Goal: Complete application form

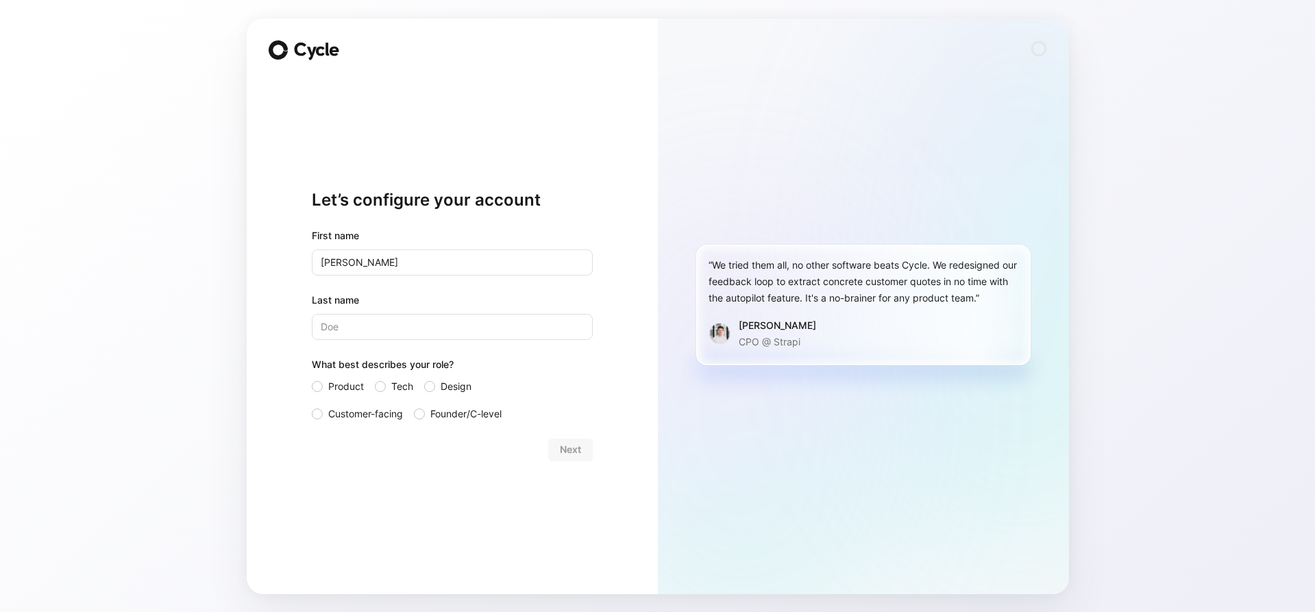
type input "Heather"
type input "Olson"
click at [367, 416] on span "Customer-facing" at bounding box center [365, 414] width 75 height 16
click at [336, 413] on span "Customer-facing" at bounding box center [365, 414] width 75 height 16
click at [312, 406] on input "Customer-facing" at bounding box center [312, 406] width 0 height 0
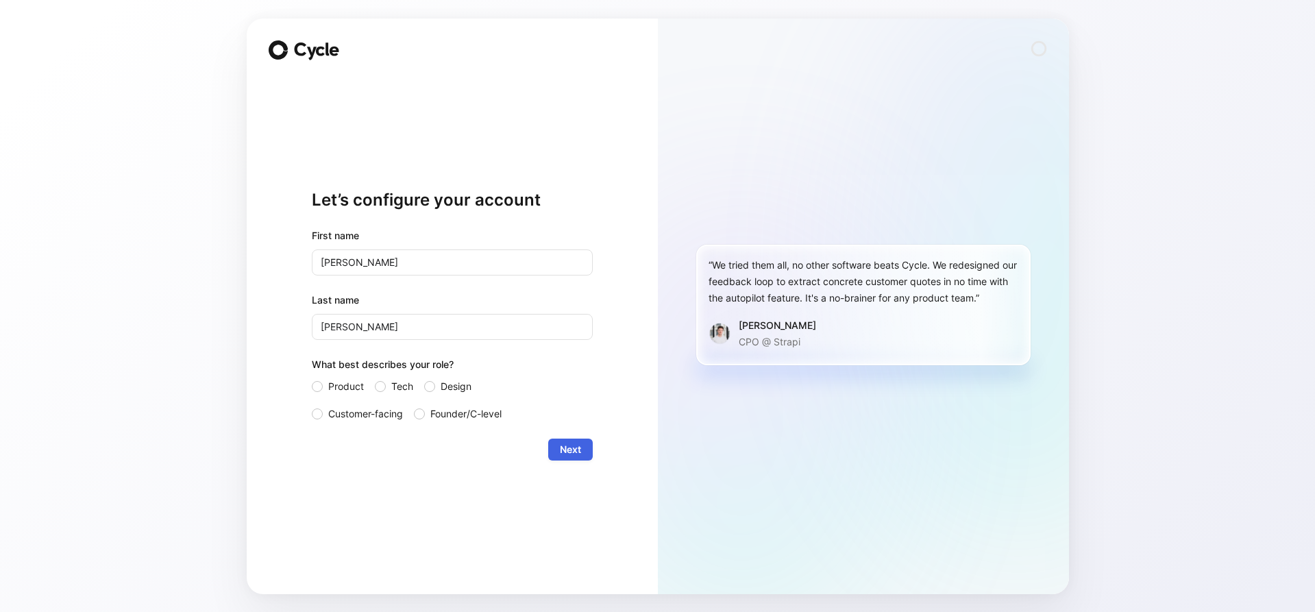
click at [568, 449] on span "Next" at bounding box center [570, 449] width 21 height 16
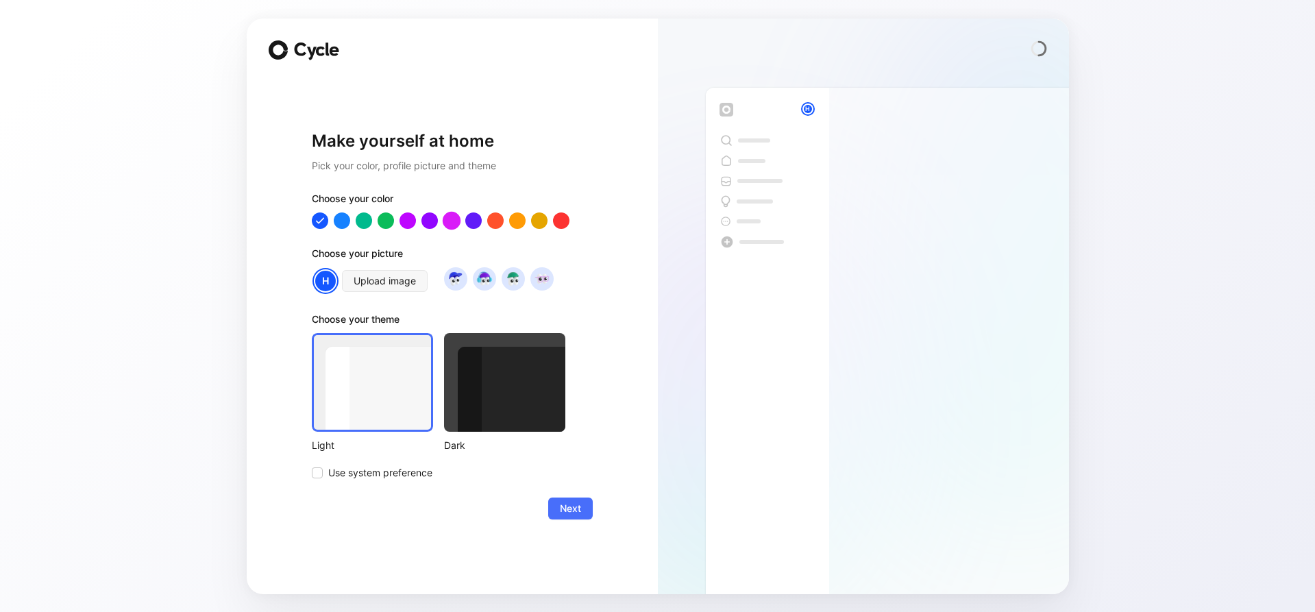
click at [454, 221] on div at bounding box center [451, 220] width 18 height 18
click at [423, 221] on div at bounding box center [429, 220] width 18 height 18
click at [408, 223] on div at bounding box center [407, 220] width 18 height 18
click at [569, 512] on span "Next" at bounding box center [570, 508] width 21 height 16
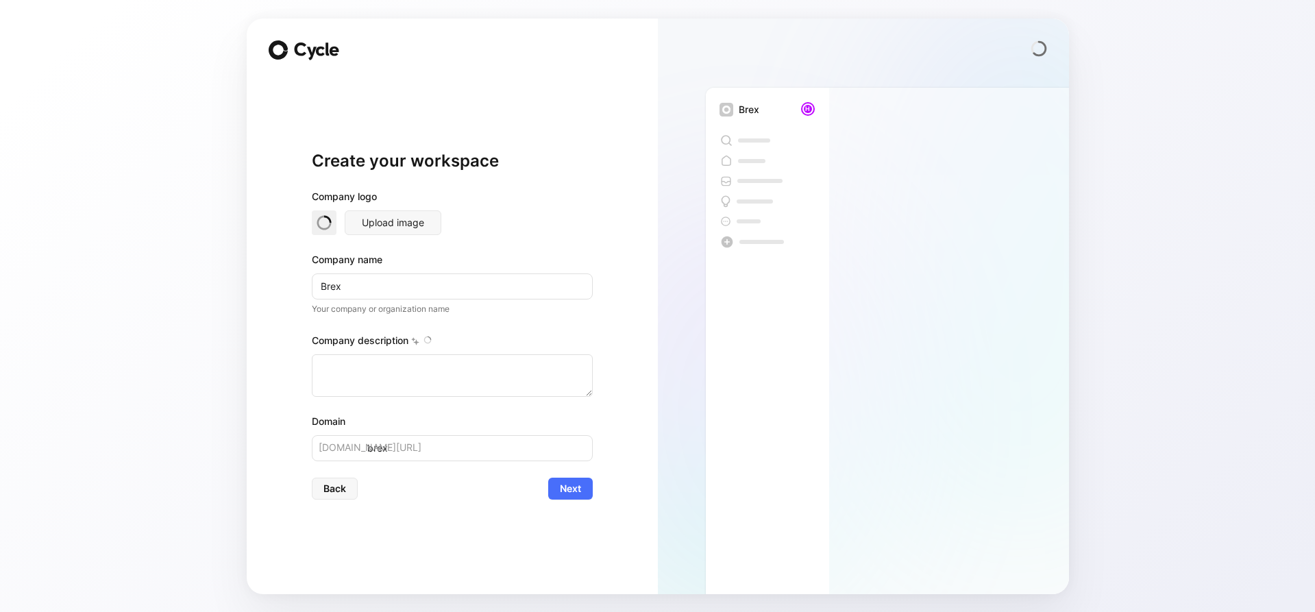
type textarea "Brex is a financial technology company founded in [DATE] by [PERSON_NAME] and […"
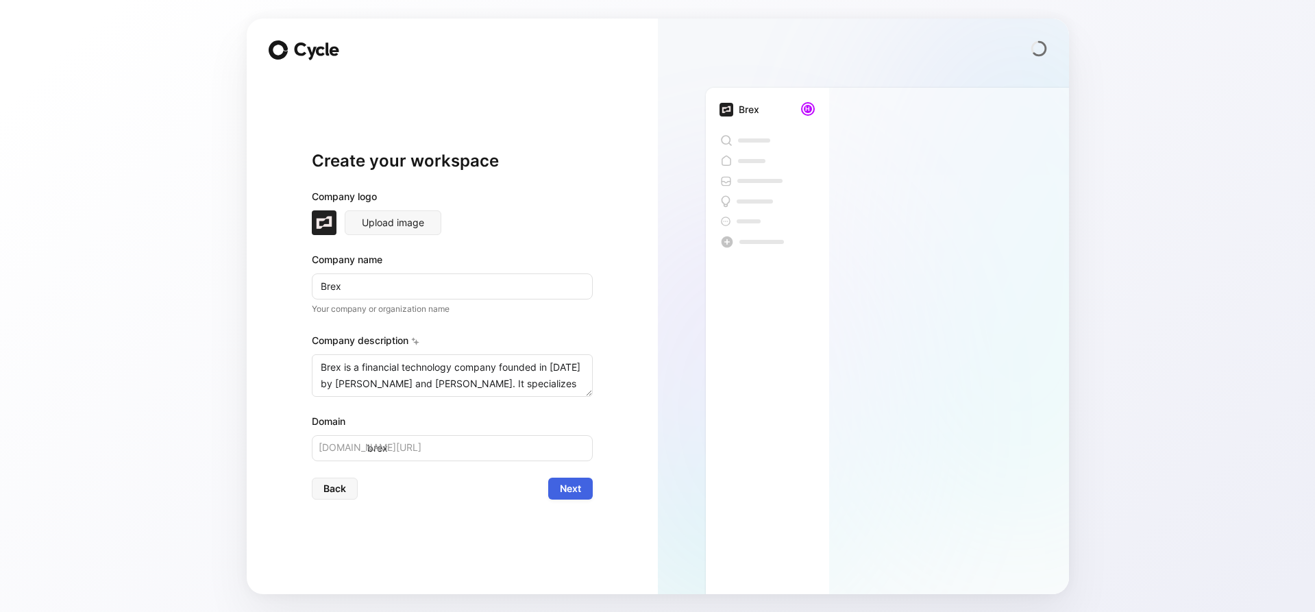
click at [569, 498] on button "Next" at bounding box center [570, 489] width 45 height 22
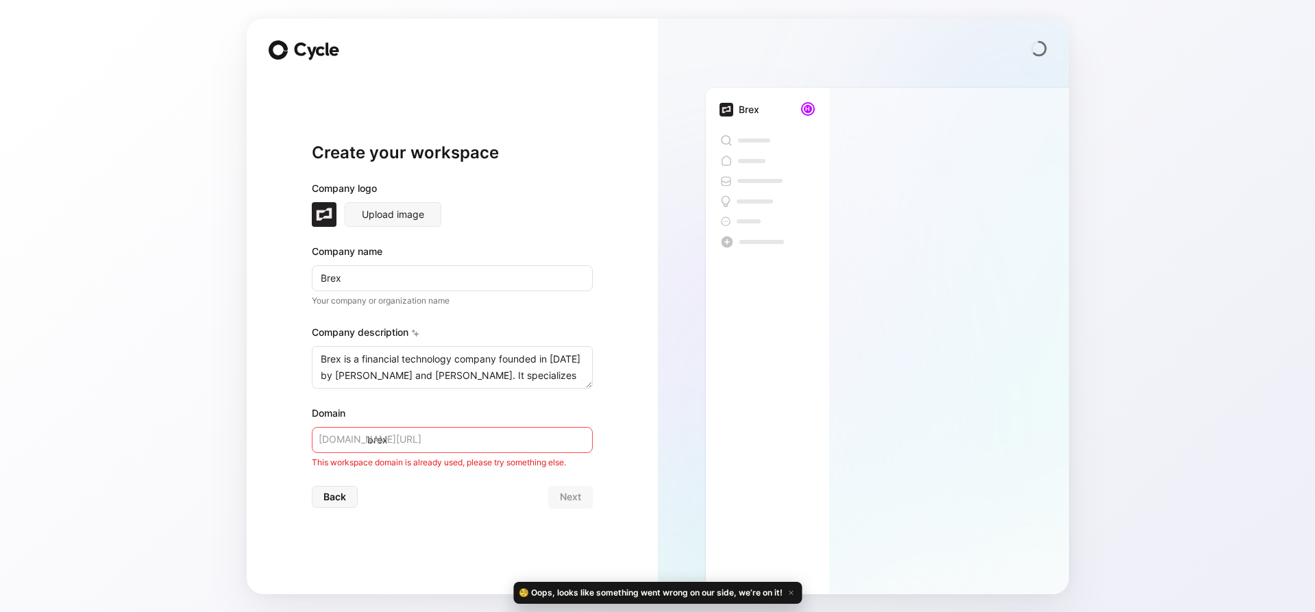
click at [452, 441] on input "brex" at bounding box center [452, 440] width 281 height 26
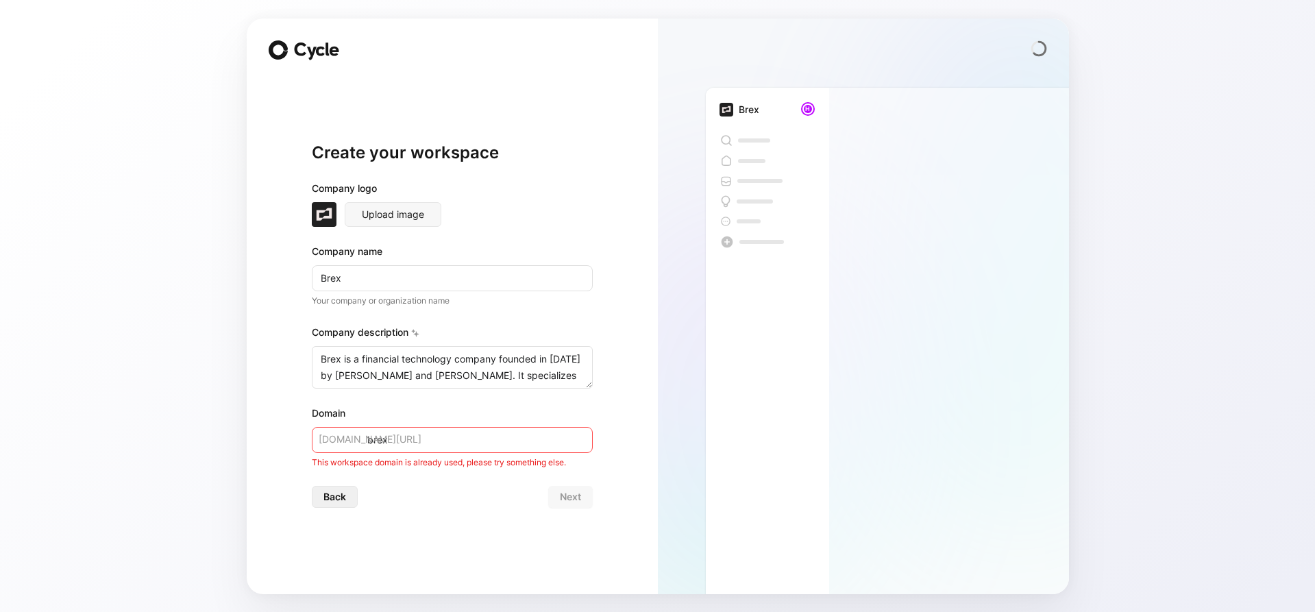
click at [330, 504] on span "Back" at bounding box center [334, 497] width 23 height 16
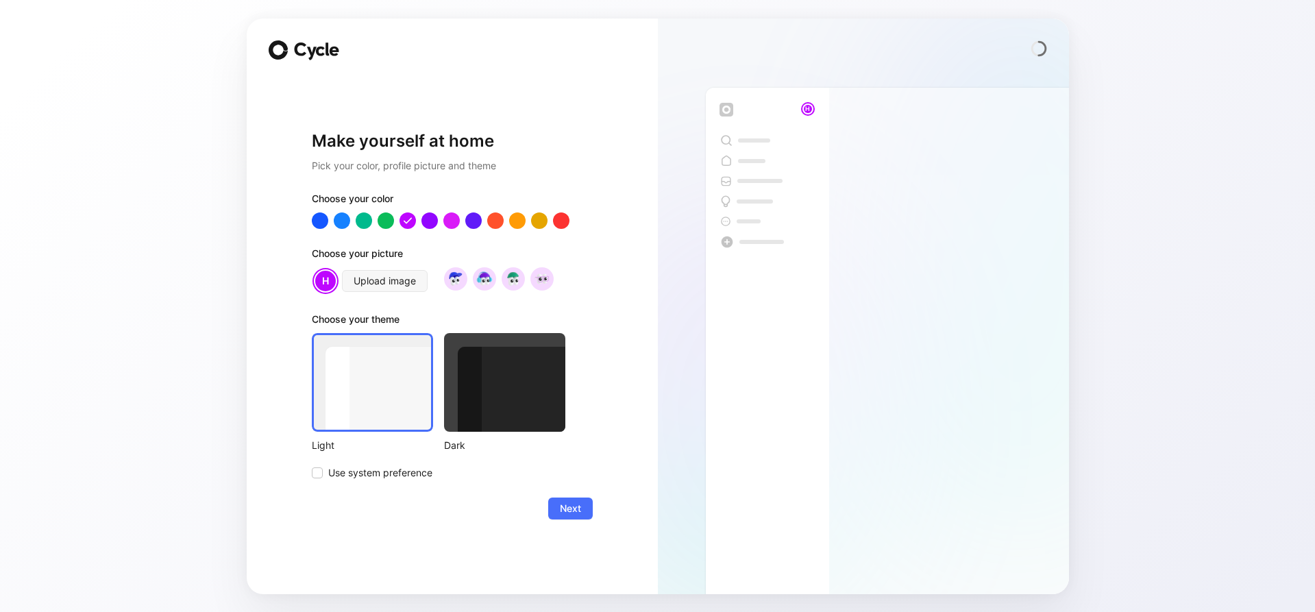
click at [308, 58] on icon at bounding box center [317, 51] width 49 height 18
drag, startPoint x: 1060, startPoint y: 53, endPoint x: 804, endPoint y: 87, distance: 258.5
click at [1060, 53] on div at bounding box center [863, 48] width 411 height 16
click at [745, 112] on div "H" at bounding box center [767, 109] width 96 height 16
click at [273, 48] on icon at bounding box center [278, 49] width 19 height 19
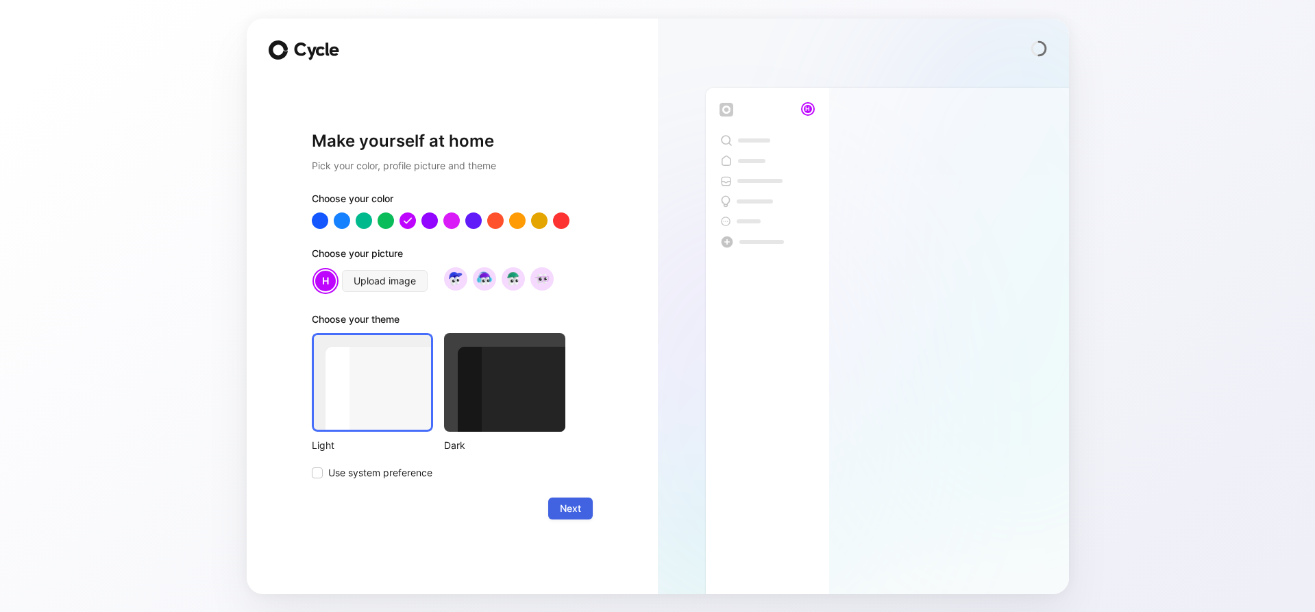
click at [569, 512] on span "Next" at bounding box center [570, 508] width 21 height 16
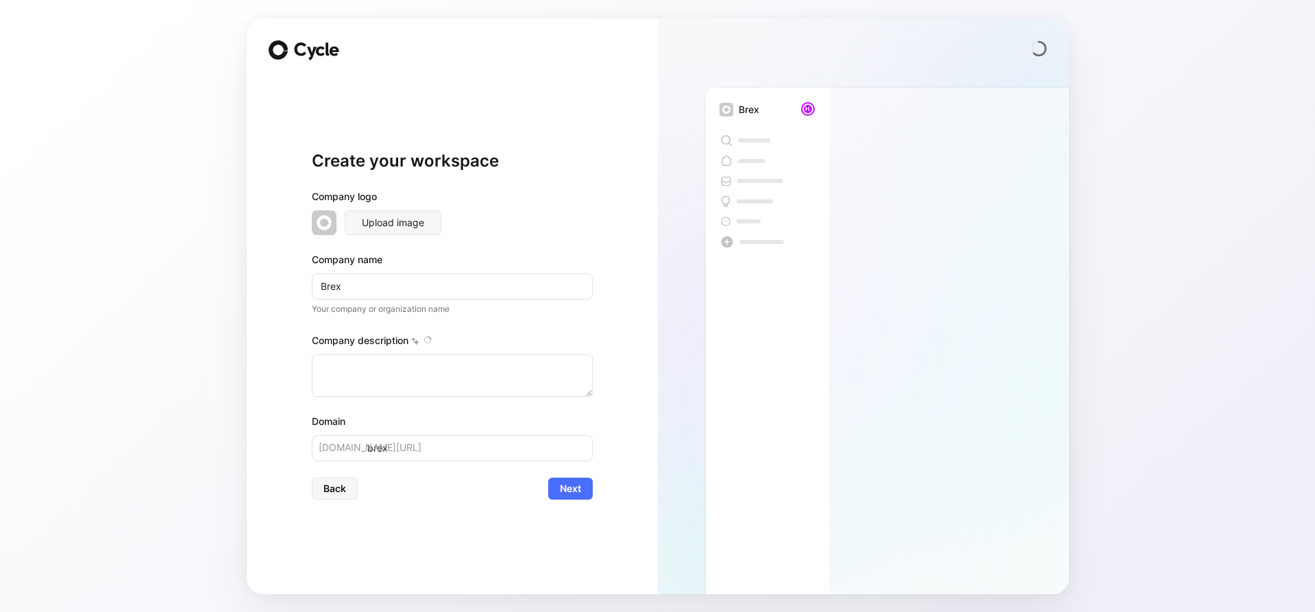
type textarea "Brex is a financial technology company founded in [DATE] by [PERSON_NAME] and […"
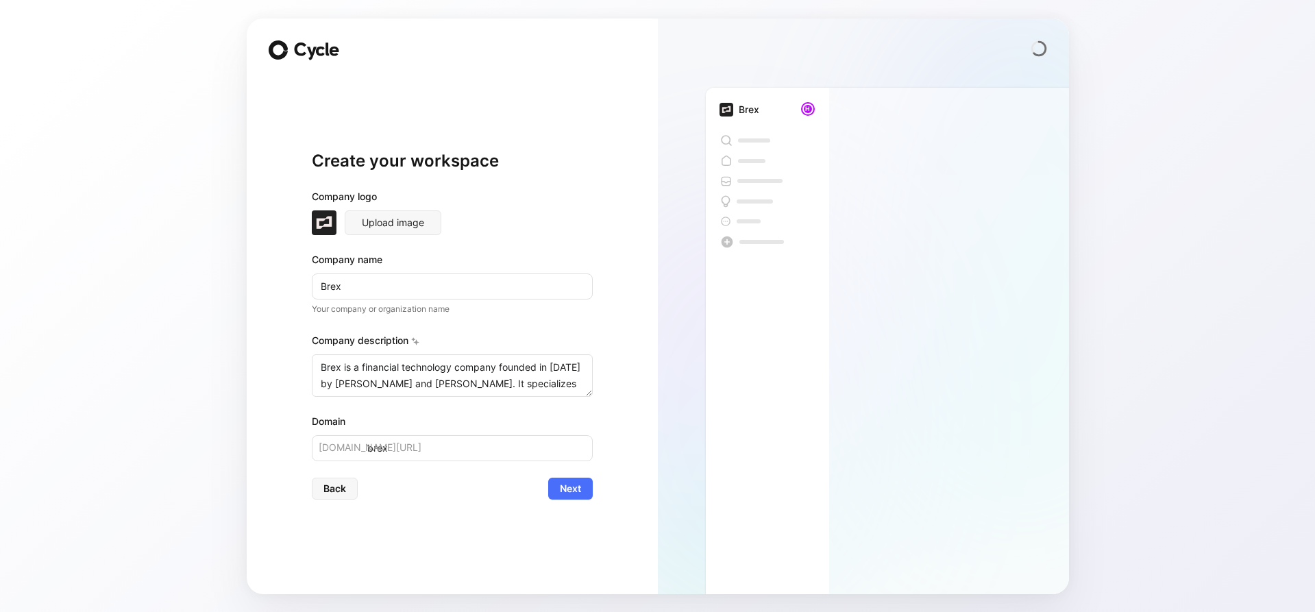
click at [574, 502] on div "Create your workspace Company logo Upload image Company name Brex Your company …" at bounding box center [452, 324] width 281 height 495
click at [573, 483] on span "Next" at bounding box center [570, 488] width 21 height 16
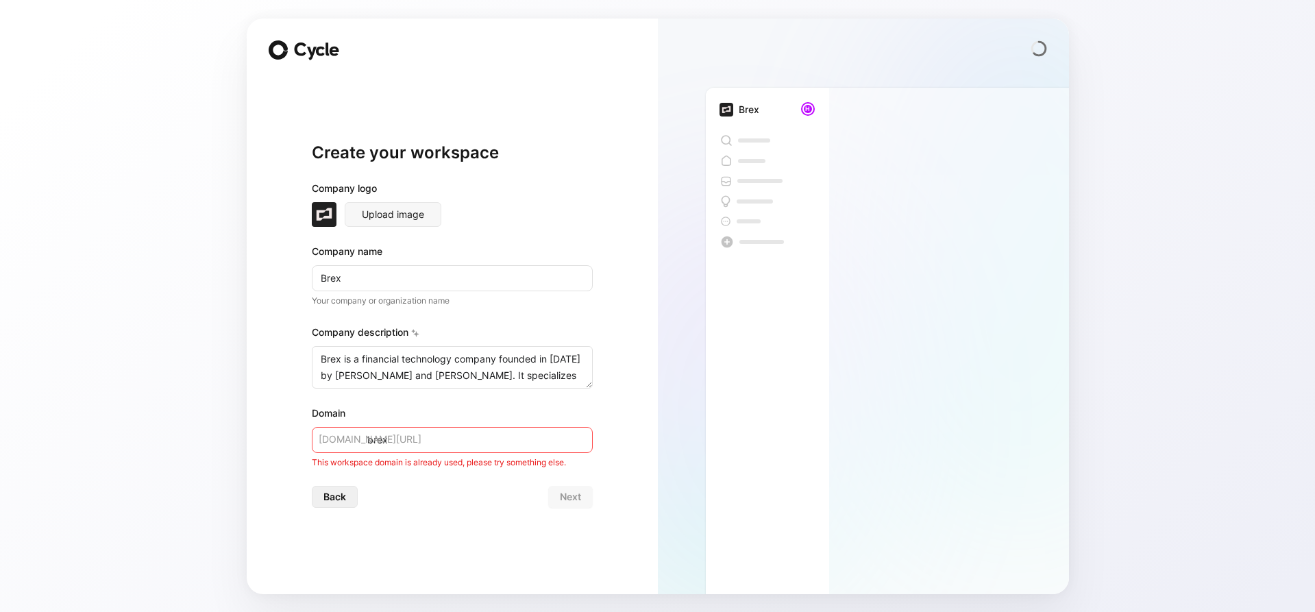
click at [330, 492] on span "Back" at bounding box center [334, 497] width 23 height 16
